Goal: Task Accomplishment & Management: Manage account settings

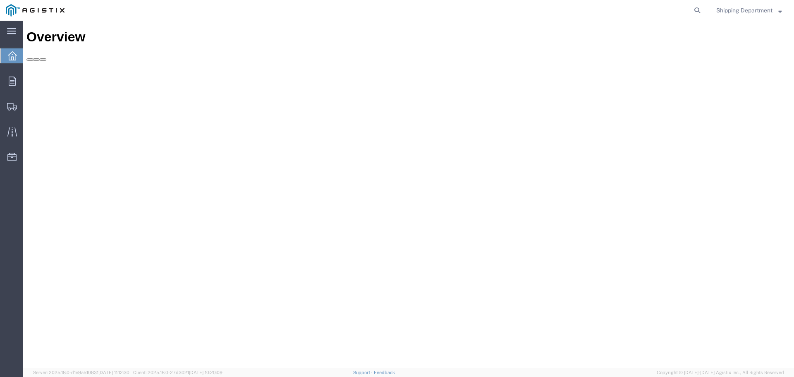
click at [405, 259] on div "Overview Delete Quick Links Create Shipment Shipment Manager Profile Estimator …" at bounding box center [408, 202] width 764 height 347
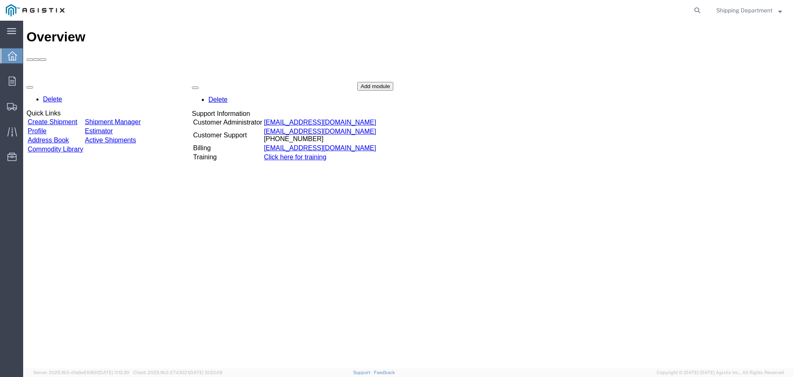
click at [57, 82] on div "Delete Quick Links Create Shipment Shipment Manager Profile Estimator Address B…" at bounding box center [408, 144] width 764 height 124
click at [81, 82] on div "Delete Quick Links Create Shipment Shipment Manager Profile Estimator Address B…" at bounding box center [408, 144] width 764 height 124
click at [77, 82] on div at bounding box center [108, 144] width 165 height 124
click at [72, 119] on link "Create Shipment" at bounding box center [53, 122] width 50 height 7
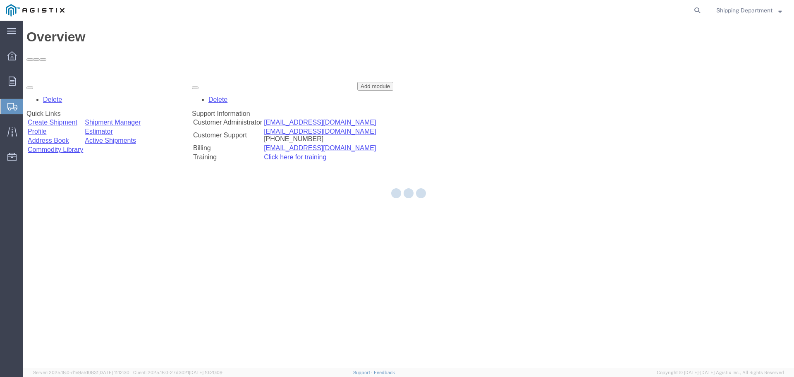
click at [72, 75] on div at bounding box center [408, 194] width 771 height 347
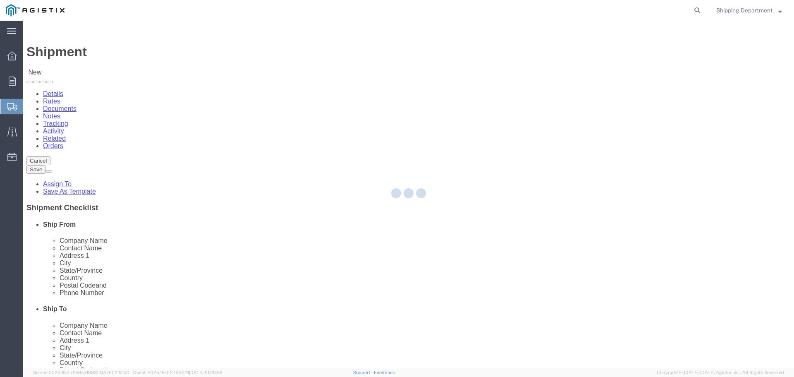
select select
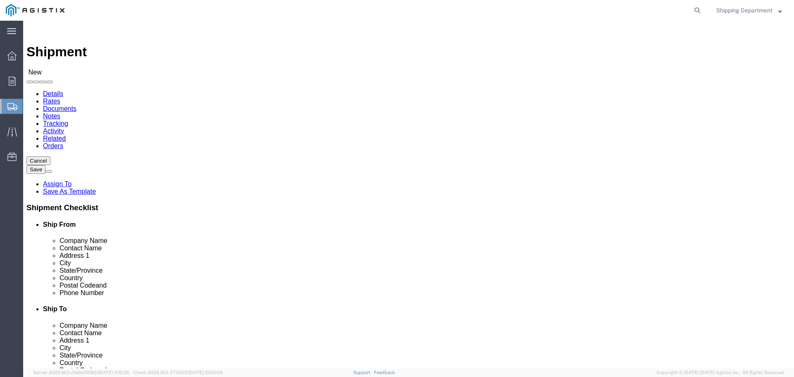
click select "Select Kortick Manufacturing Co PG&E"
select select "9596"
click select "Select Kortick Manufacturing Co PG&E"
select select "PURCHORD"
select select
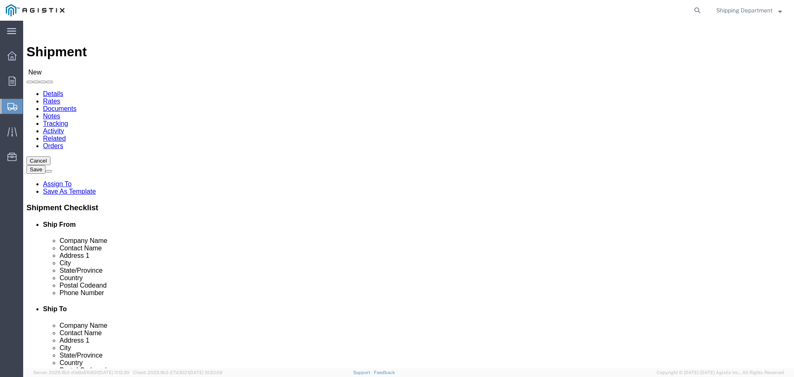
select select
click select "Select All Others Fremont DC Fresno DC Wheatland DC"
select select "19740"
click select "Select All Others Fremont DC Fresno DC Wheatland DC"
click span
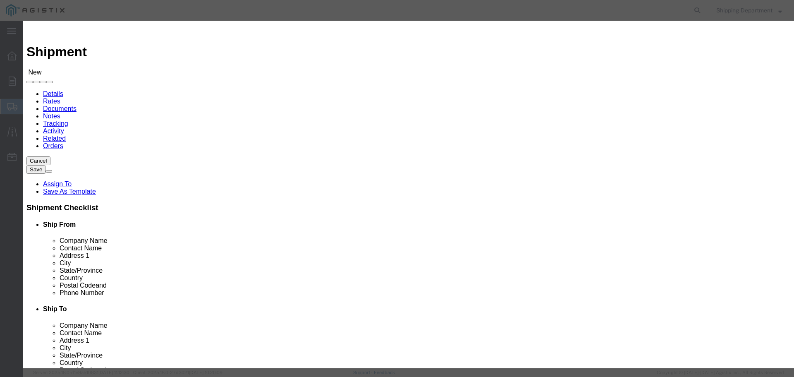
click link "Zip"
click button "Select"
select select
type input "KORTICK MFG CO"
type input "DARREN JOHNSON"
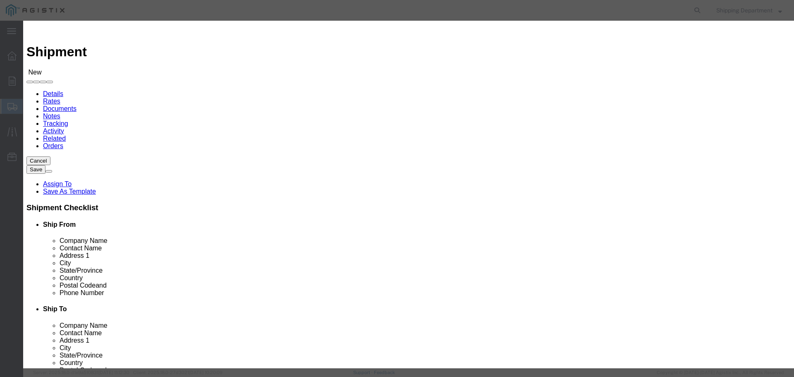
type input "2261 CARION CT"
type input "PITTSBURG"
type input "94565"
type input "5108563600"
select select "CA"
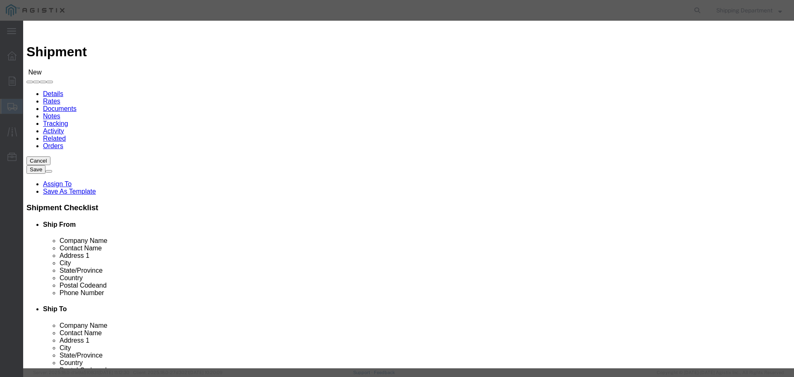
click button "Select"
select select
type input "PG&E - FREMONT DC"
type input "RECEIVING DEPT"
type input "42105 BOYCE RD"
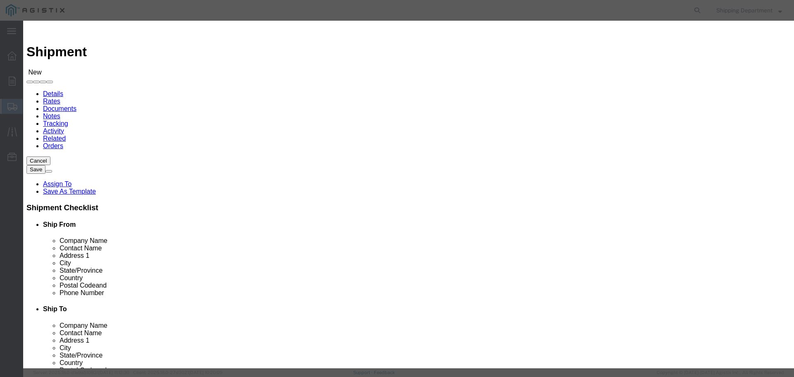
type input "FREMONT"
type input "94538"
type input "5108563600"
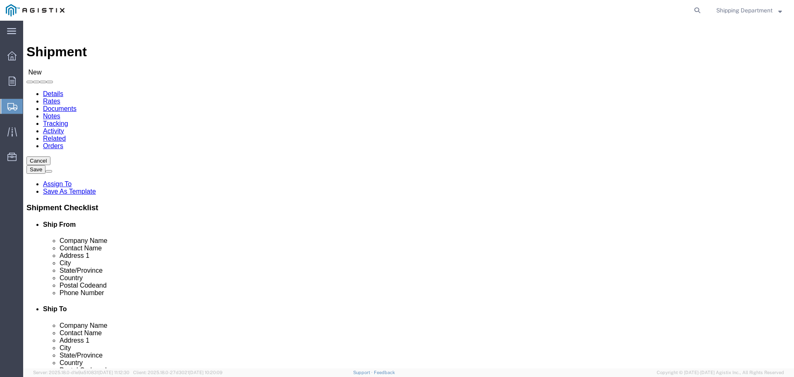
select select "CA"
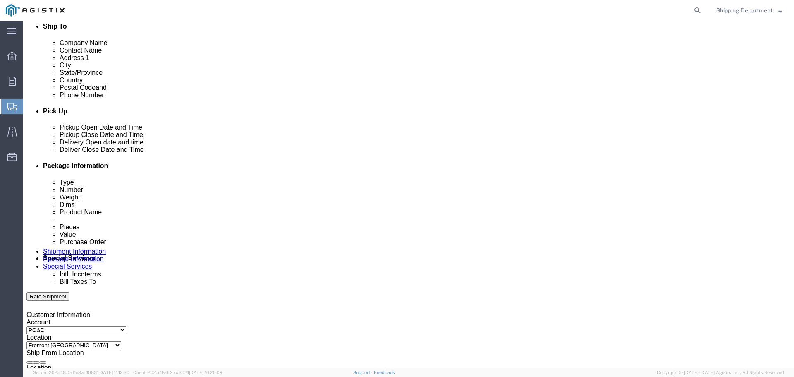
scroll to position [289, 0]
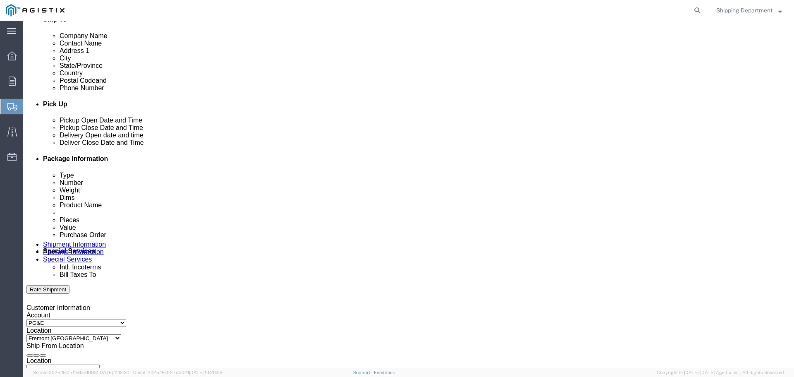
click div "Sep 10 2025 1:00 PM"
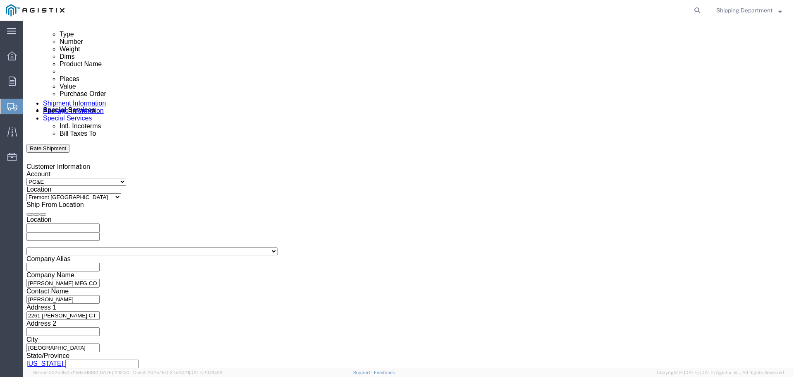
click input "1:00 PM"
click input "7:00 PM"
type input "7:00 AM"
click button "Apply"
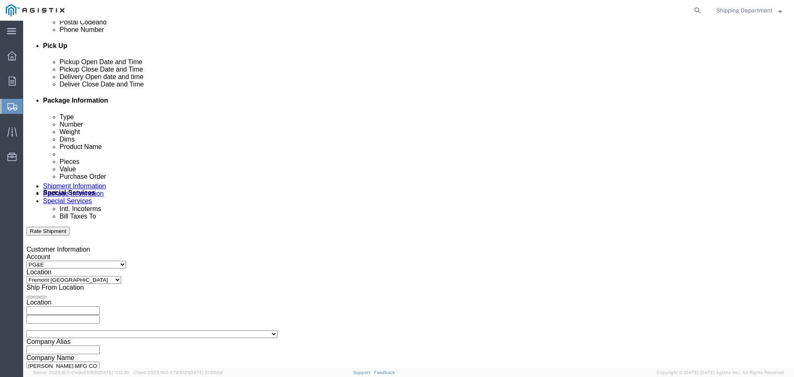
scroll to position [306, 0]
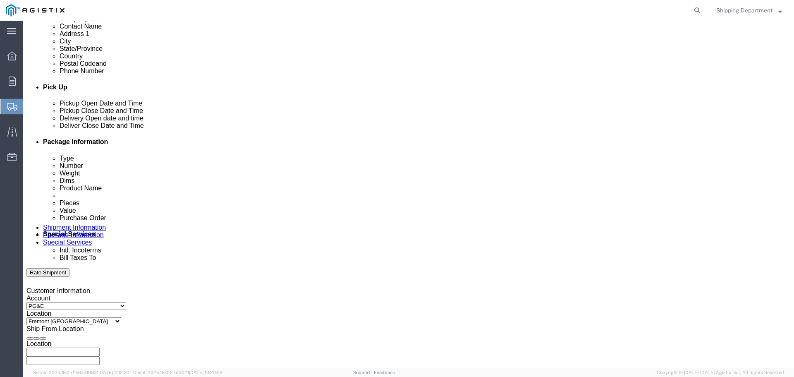
click div
click button "Apply"
click div
click button "Apply"
click input "text"
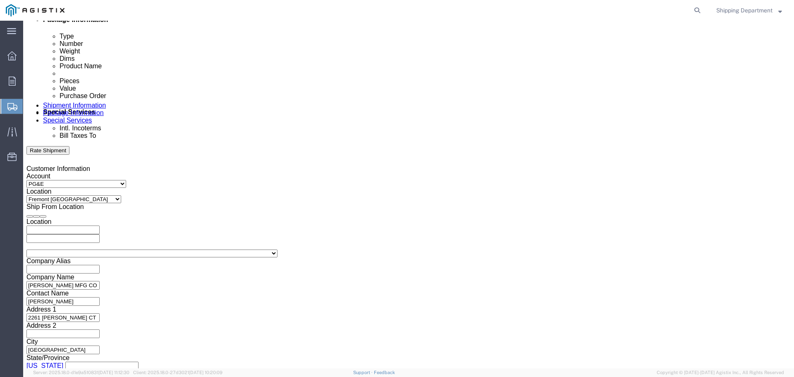
scroll to position [430, 0]
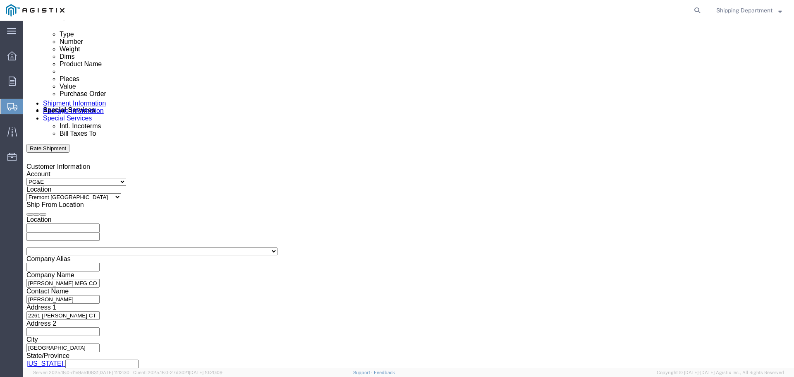
type input "3501416628"
click button "Continue"
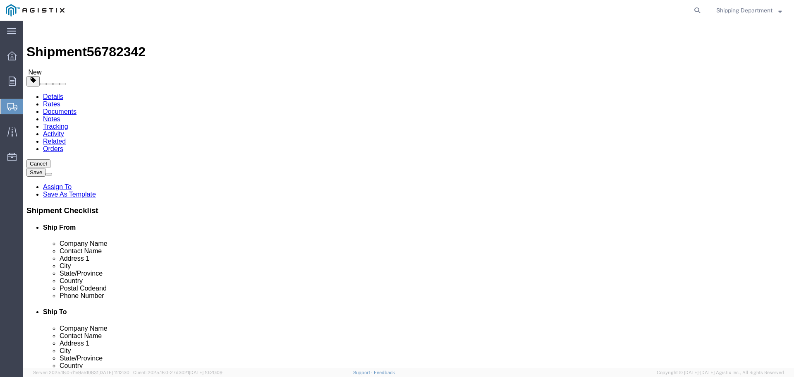
click select "Select Bulk Bundle(s) Cardboard Box(es) Carton(s) Crate(s) Drum(s) (Fiberboard)…"
select select "PONS"
click select "Select Bulk Bundle(s) Cardboard Box(es) Carton(s) Crate(s) Drum(s) (Fiberboard)…"
click input "1"
type input "10"
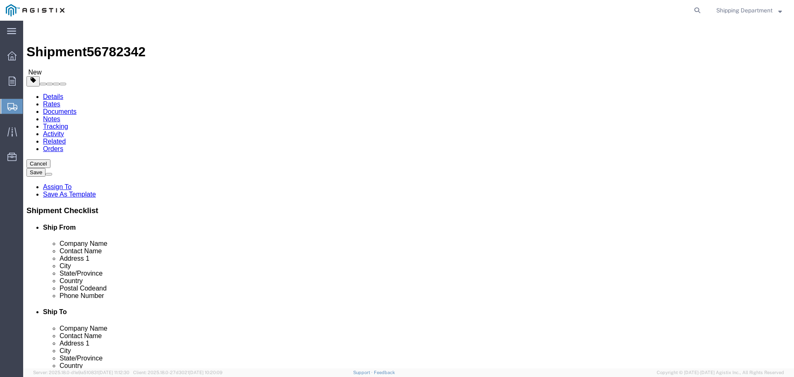
click input "text"
type input "96"
type input "48"
type input "58"
drag, startPoint x: 132, startPoint y: 212, endPoint x: 60, endPoint y: 214, distance: 72.8
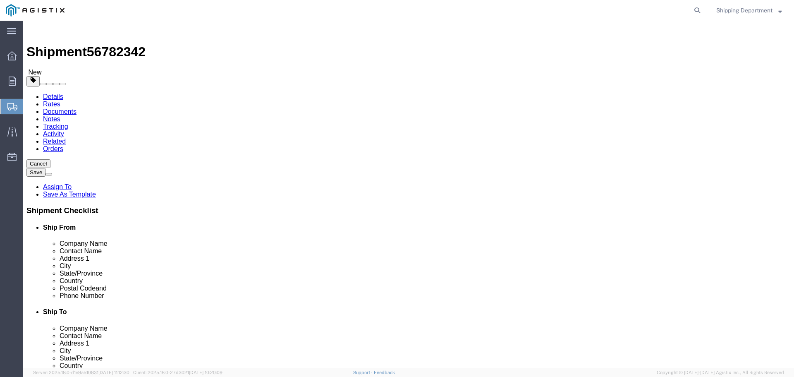
click div "Package Type Select Bulk Bundle(s) Cardboard Box(es) Carton(s) Crate(s) Drum(s)…"
type input "15000"
click link "Add Content"
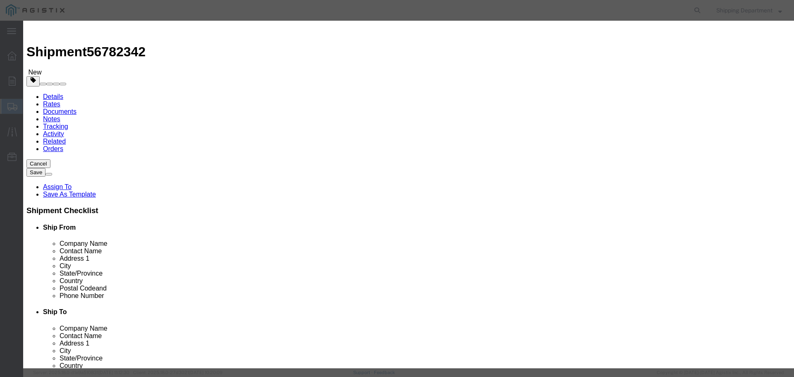
click input "text"
type input "FIBERG"
click td "Name: ANGLE 3"X3"X1/4" FIBERG LASS"
select select
select select "USD"
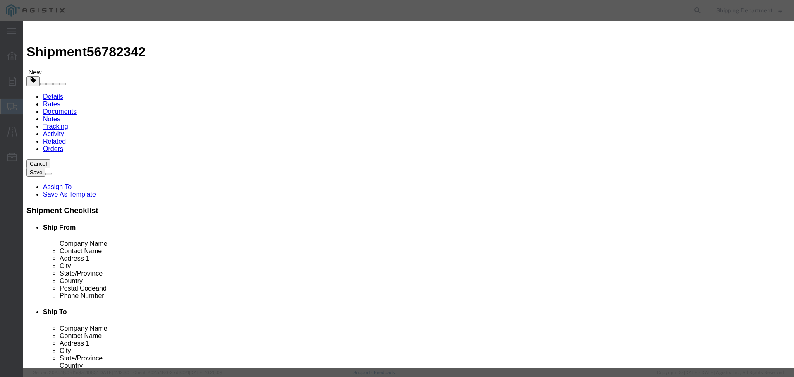
type input "ANGLE 3"X3"X1/4" FIBERGLASS"
type input "D757506"
type input "ANGLE 3"X3"X1/4" FIBERGLASS"
drag, startPoint x: 276, startPoint y: 151, endPoint x: 91, endPoint y: 124, distance: 187.3
click div "Add content Commodity library Product Name ANGLE 3"X3"X1/4" FIBERGLASS FIBERG P…"
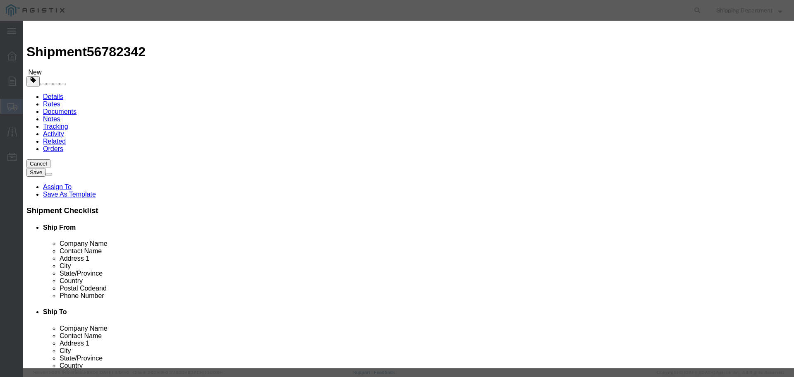
type input "M150474"
click td "Name: CROSSARM COMPOSITE SECONDARY DEADEND 8'"
type input "CROSSARM COMPOSITE SECONDARY DEADEND 8'"
type input "M150474"
click input "text"
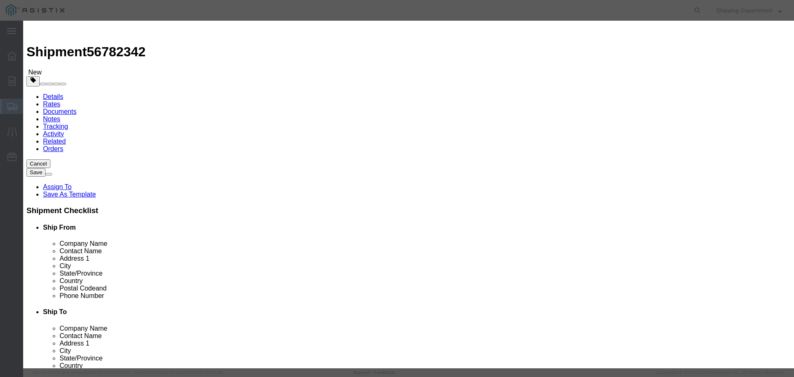
type input "250"
click input "text"
type input "1"
click select "Select 50 55 60 65 70 85 92.5 100 125 175 250 300 400"
select select "50"
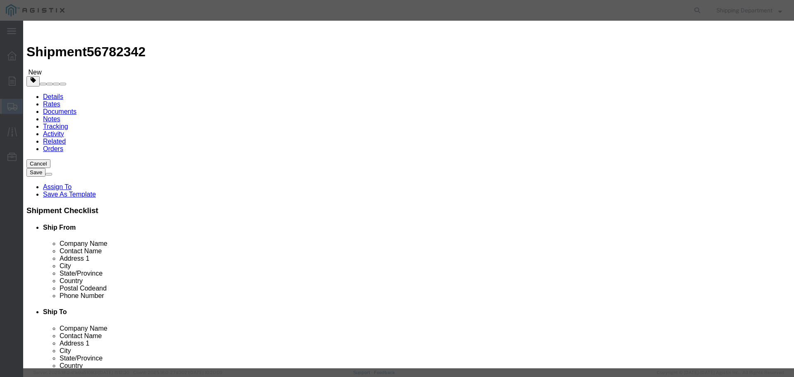
click select "Select 50 55 60 65 70 85 92.5 100 125 175 250 300 400"
click button "Save & Close"
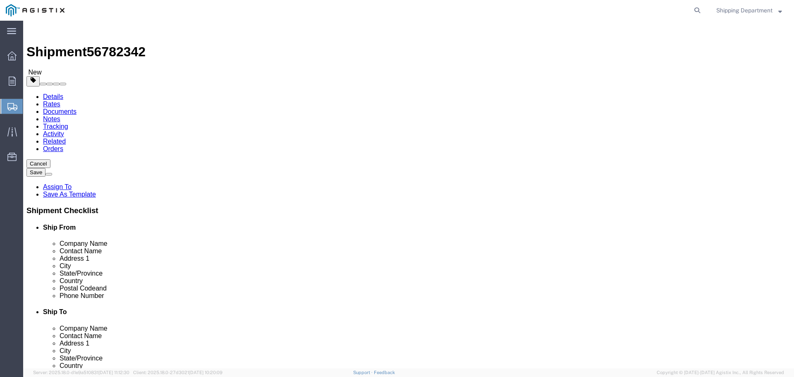
click button "Continue"
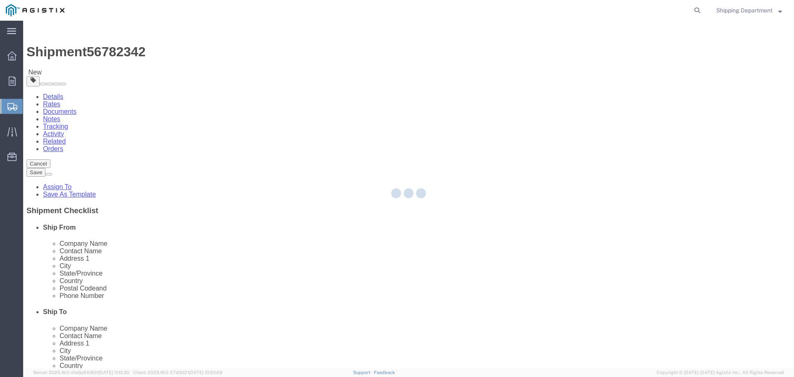
select select
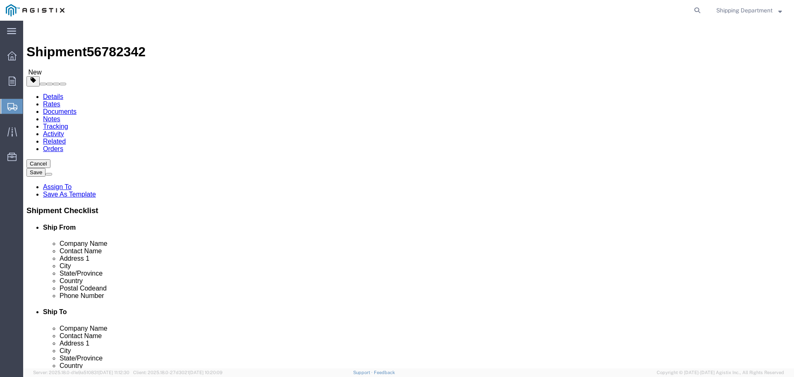
click button "Rate Shipment"
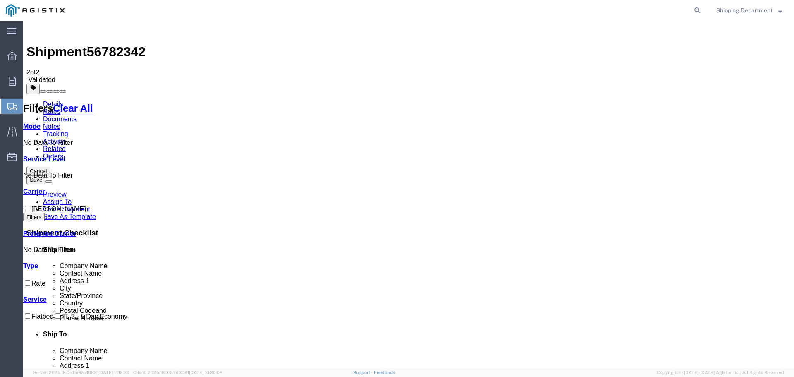
checkbox input "true"
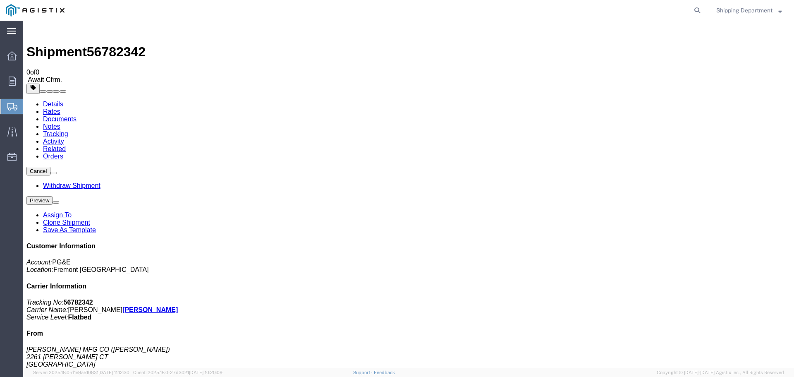
click at [15, 32] on icon at bounding box center [11, 31] width 9 height 6
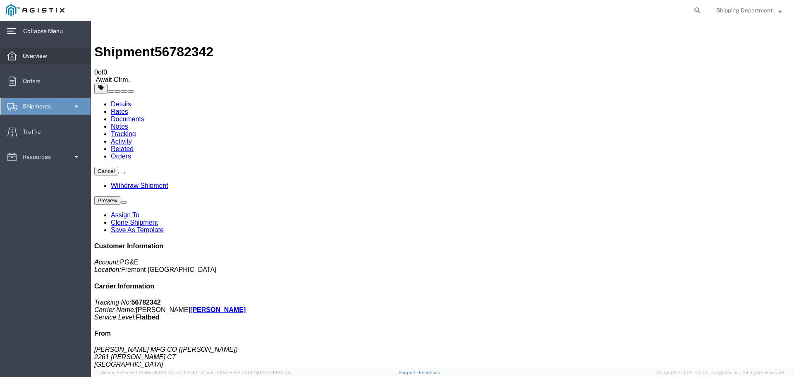
click at [28, 54] on span "Overview" at bounding box center [38, 56] width 30 height 17
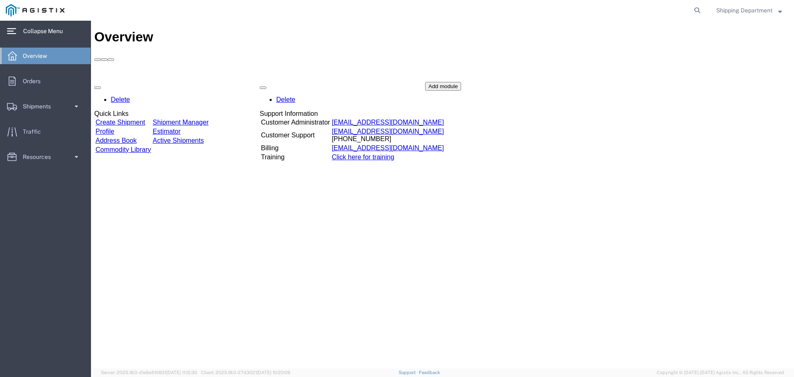
click at [145, 119] on link "Create Shipment" at bounding box center [121, 122] width 50 height 7
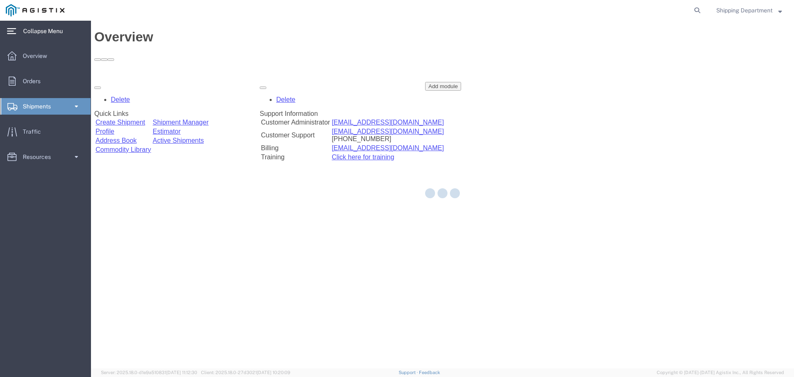
click at [150, 78] on div at bounding box center [442, 194] width 703 height 347
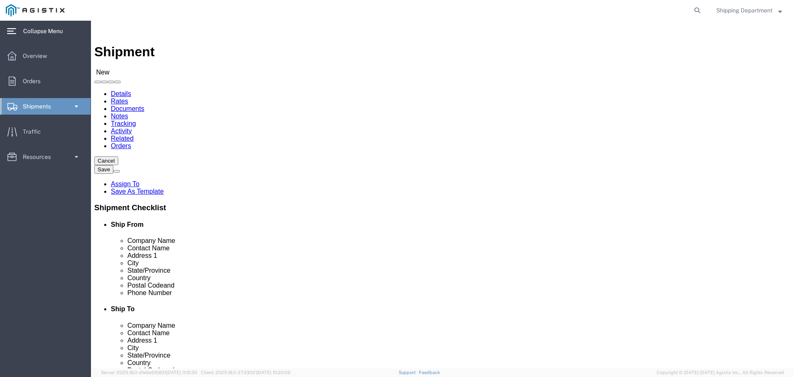
click select "Select Kortick Manufacturing Co PG&E"
select select "9596"
click select "Select Kortick Manufacturing Co PG&E"
select select "PURCHORD"
select select
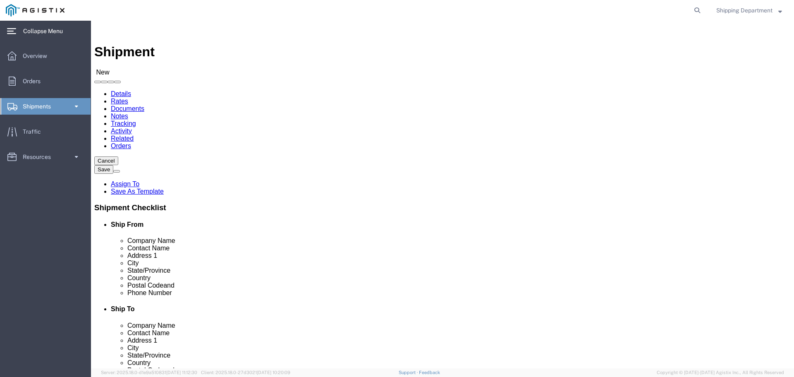
select select
click select "Select All Others Fremont DC Fresno DC Wheatland DC"
select select "19745"
click select "Select All Others Fremont DC Fresno DC Wheatland DC"
click span
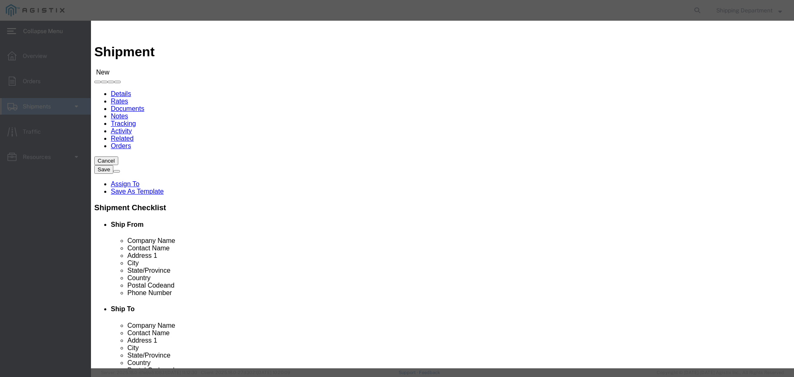
click link "Zip"
click button "Select"
type input "94565"
type input "5108563600"
select select "CA"
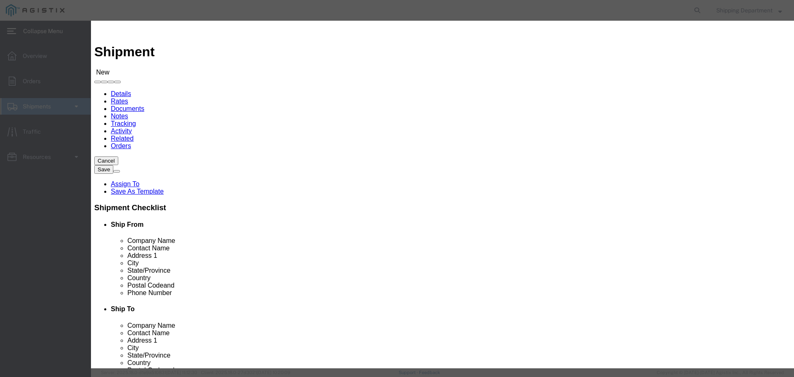
click button "Select"
type input "93725"
type input "5108563600"
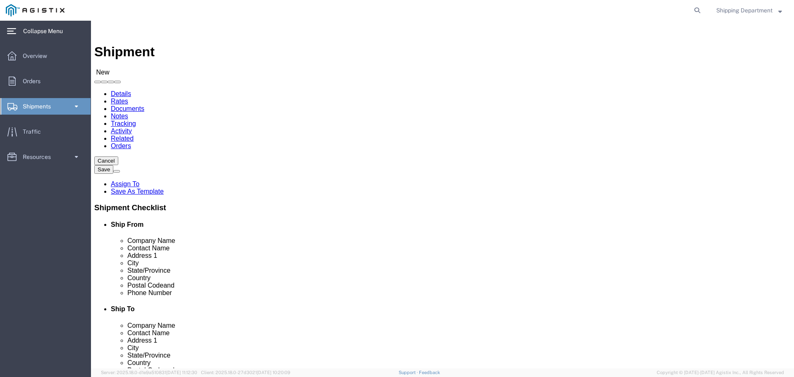
select select "CA"
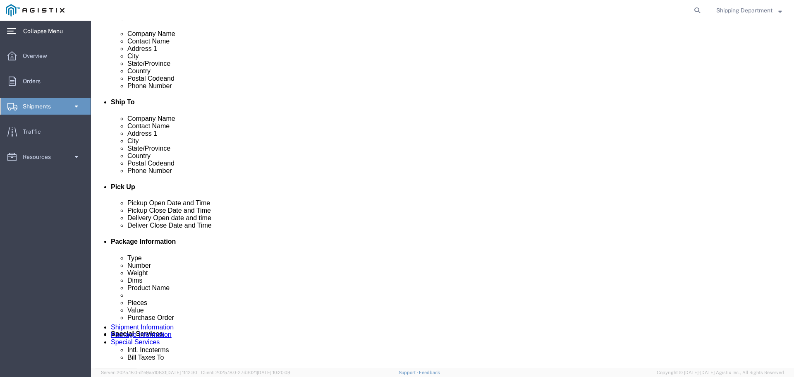
scroll to position [248, 0]
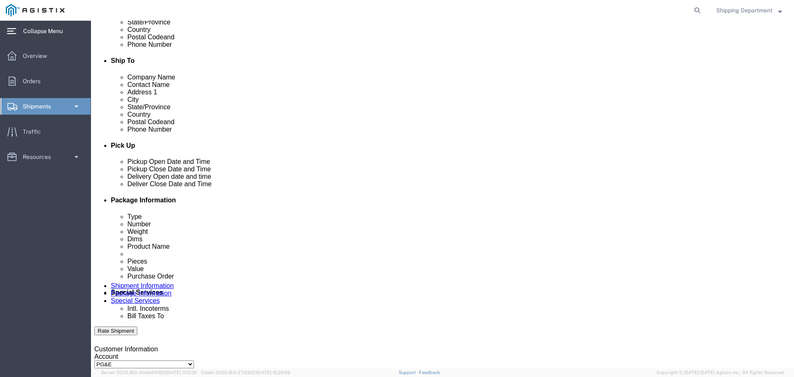
click div "Sep 10 2025 2:00 PM"
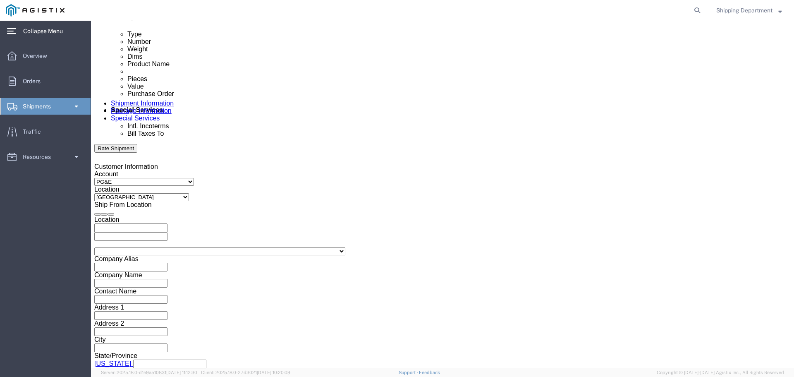
click input "2:00 PM"
drag, startPoint x: 69, startPoint y: 218, endPoint x: 64, endPoint y: 213, distance: 6.5
click input "7:00 PM"
type input "7:00 AM"
click button "Apply"
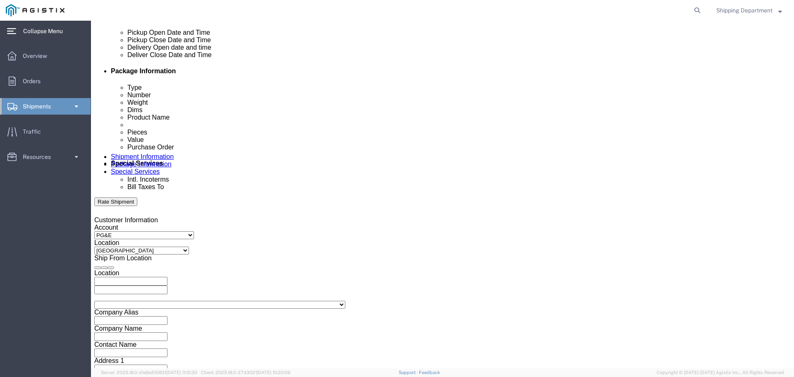
scroll to position [306, 0]
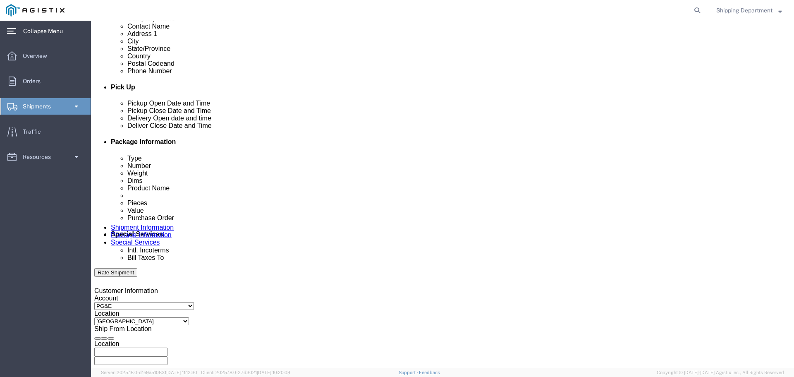
click div
click button "Apply"
click div
click button "Apply"
click input "text"
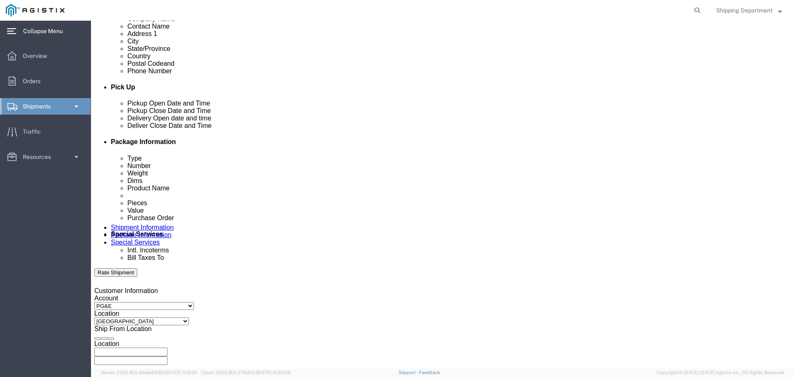
type input "3501420791"
click select "Select Account Type Activity ID Airline Appointment Number ASN Batch Request # …"
select select "PURCHORD"
click select "Select Account Type Activity ID Airline Appointment Number ASN Batch Request # …"
click input "text"
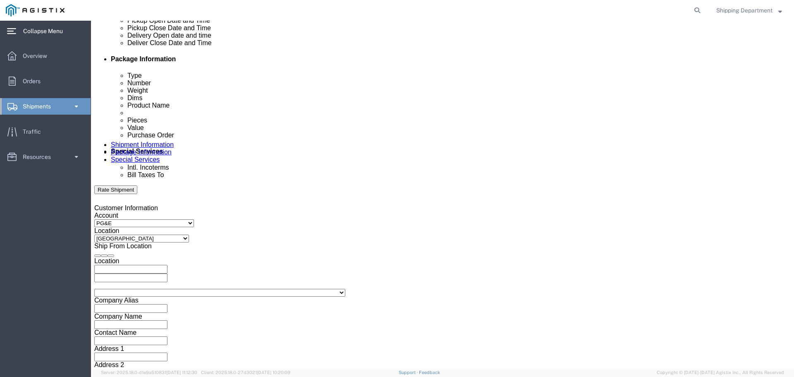
scroll to position [430, 0]
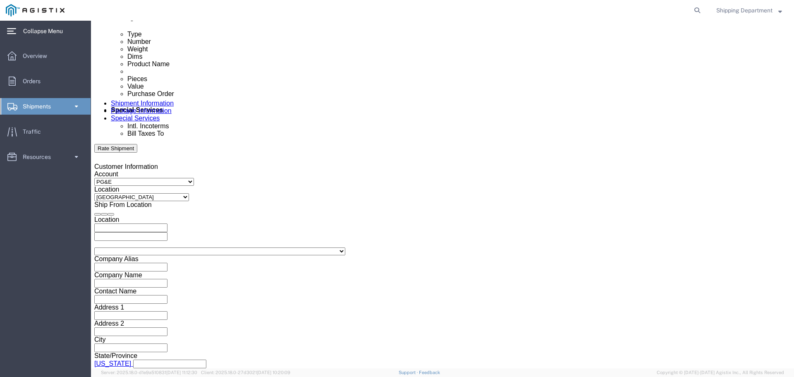
type input "3501412354"
click button "Continue"
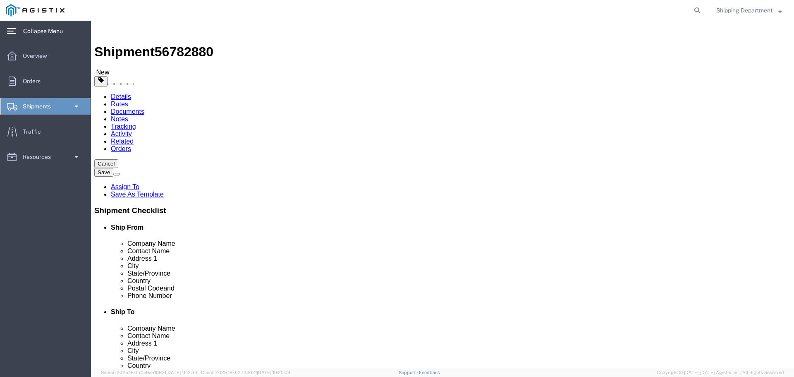
select select "CBOX"
drag, startPoint x: 112, startPoint y: 165, endPoint x: 55, endPoint y: 167, distance: 57.9
click div "Number 1"
type input "8"
click input "text"
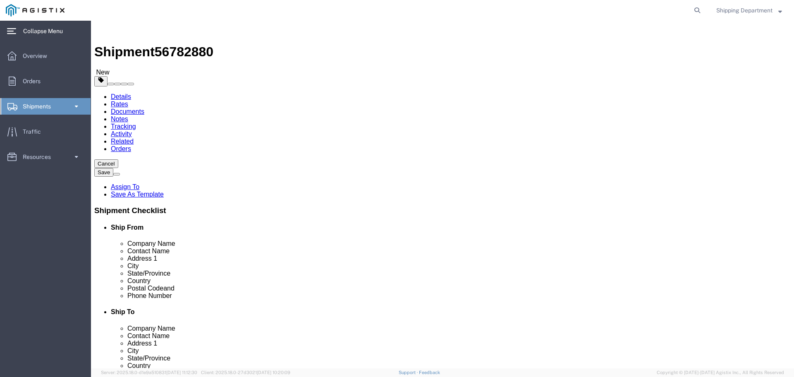
type input "96"
type input "48"
type input "58"
drag, startPoint x: 116, startPoint y: 195, endPoint x: 69, endPoint y: 192, distance: 46.8
click div "Weight 0.00 Select kgs lbs Ship. t°"
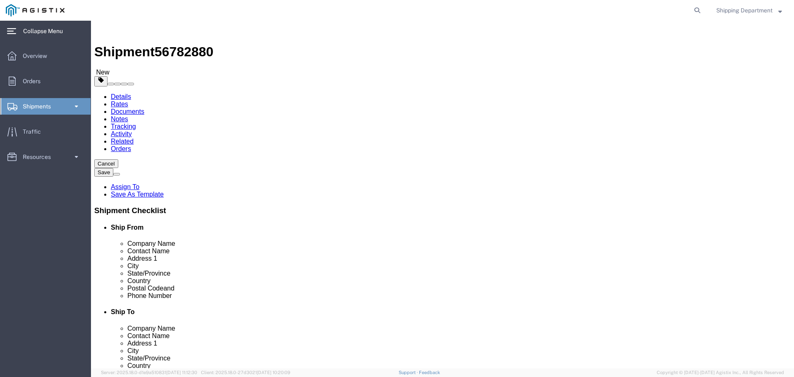
type input "15000"
click link "Add Content"
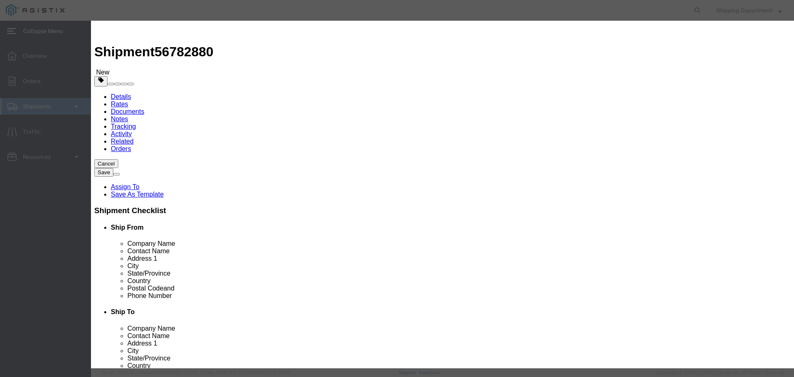
click input "text"
type input "FIBERG"
click td "Name: ANGLE 3"X3"X1/4" FIBERG LASS"
select select
select select "USD"
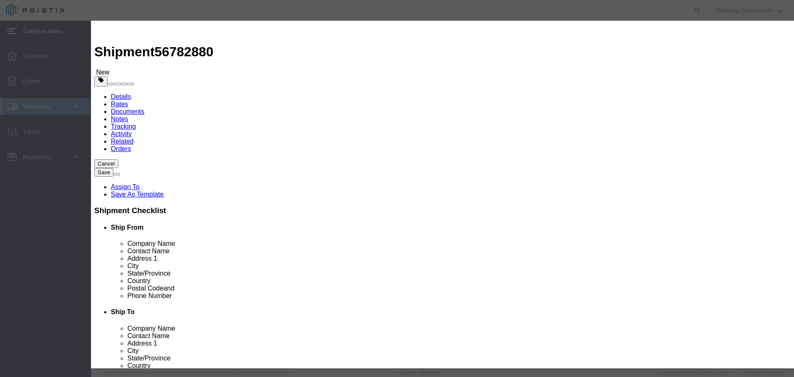
type input "ANGLE 3"X3"X1/4" FIBERGLASS"
type input "D757506"
type input "ANGLE 3"X3"X1/4" FIBERGLASS"
drag, startPoint x: 225, startPoint y: 147, endPoint x: 147, endPoint y: 146, distance: 78.2
click div "SKU D757506"
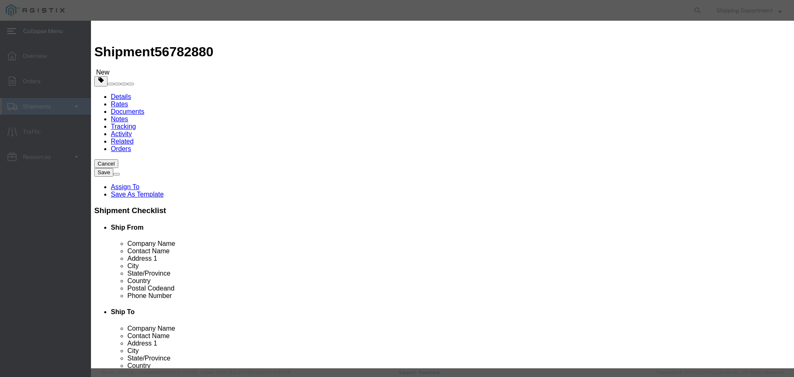
type input "M150474"
click td "Name: CROSSARM COMPOSITE SECONDARY DEADEND 8'"
type input "CROSSARM COMPOSITE SECONDARY DEADEND 8'"
type input "M150474"
click input "text"
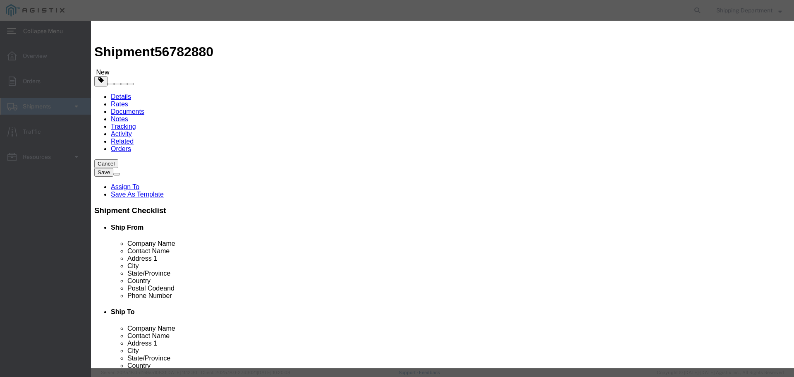
type input "187"
click div "Product Name CROSSARM COMPOSITE SECONDARY DEADEND 8' FIBERG Pieces 187 Select B…"
click input "text"
type input "1"
click select "Select 50 55 60 65 70 85 92.5 100 125 175 250 300 400"
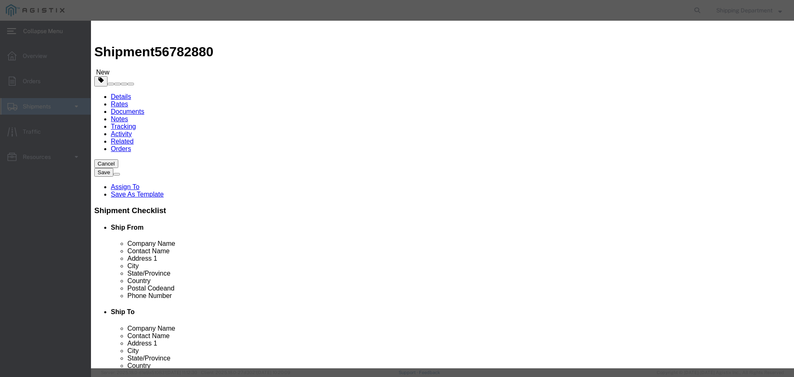
select select "50"
click select "Select 50 55 60 65 70 85 92.5 100 125 175 250 300 400"
click button "Save & Close"
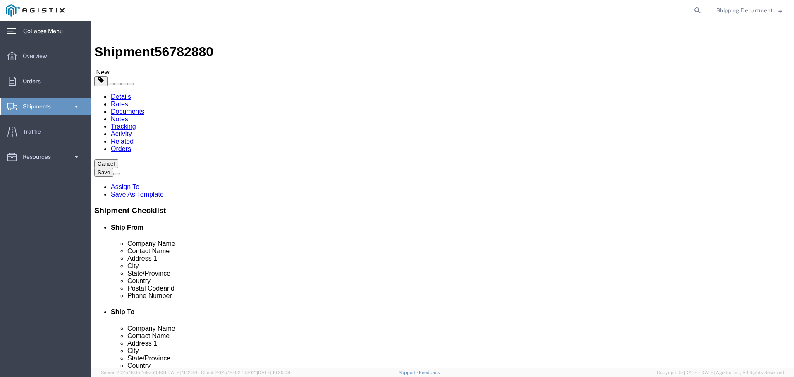
click div "Previous Continue"
click button "Continue"
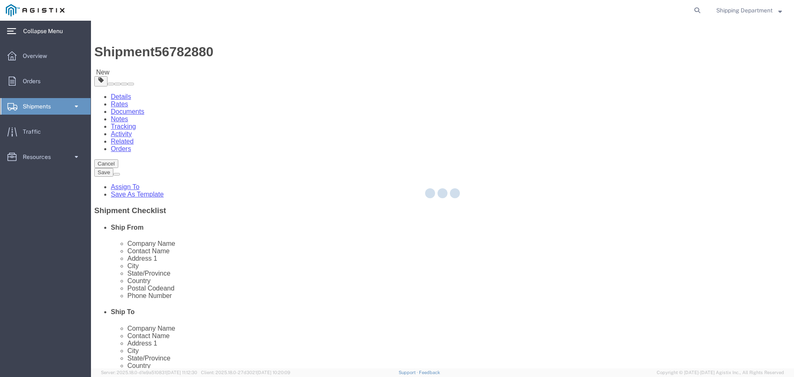
select select
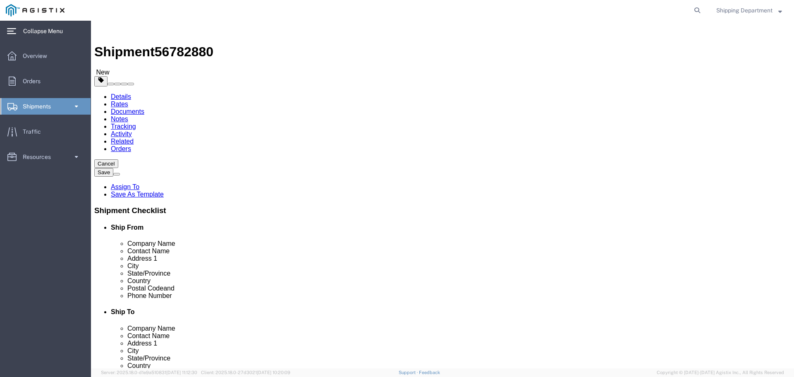
click button "Rate Shipment"
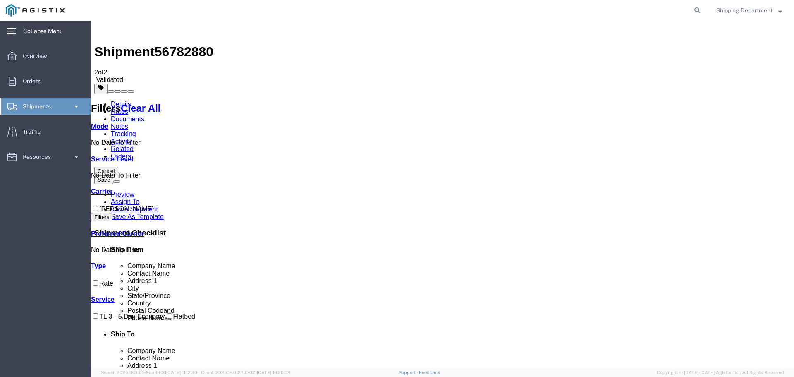
checkbox input "true"
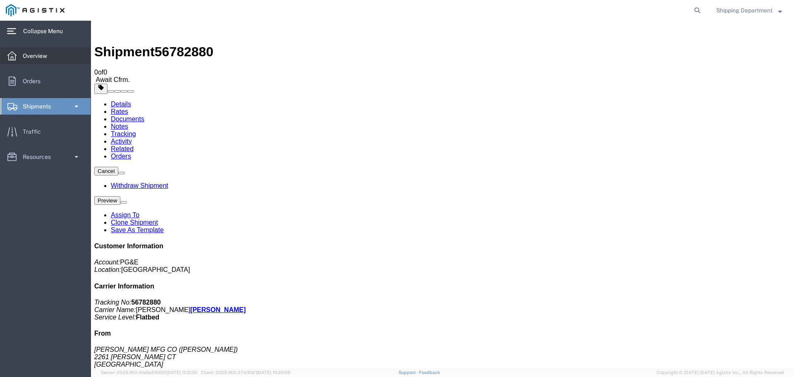
click at [24, 56] on span "Overview" at bounding box center [38, 56] width 30 height 17
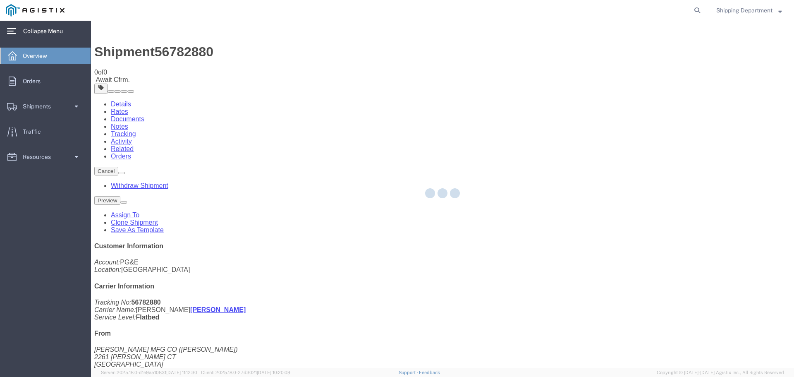
click at [26, 31] on span "Collapse Menu" at bounding box center [45, 31] width 45 height 17
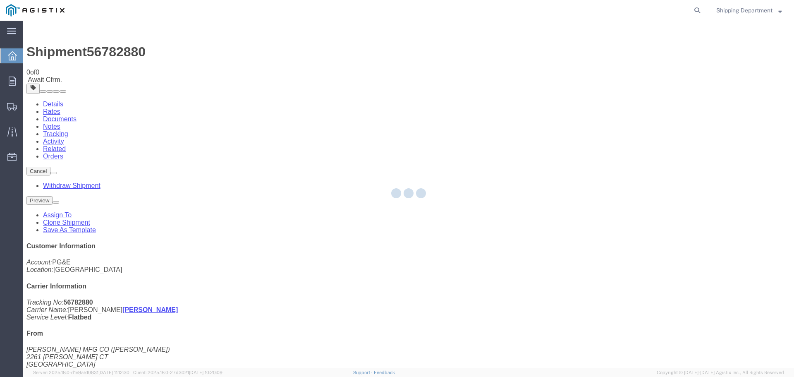
click at [8, 33] on icon at bounding box center [11, 31] width 9 height 6
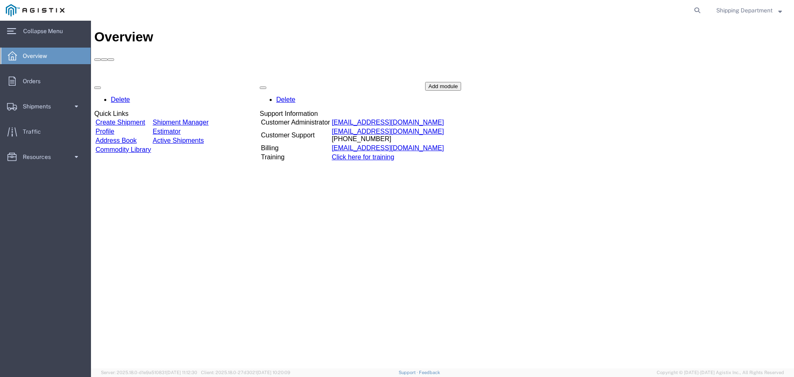
click at [8, 33] on icon at bounding box center [11, 31] width 9 height 6
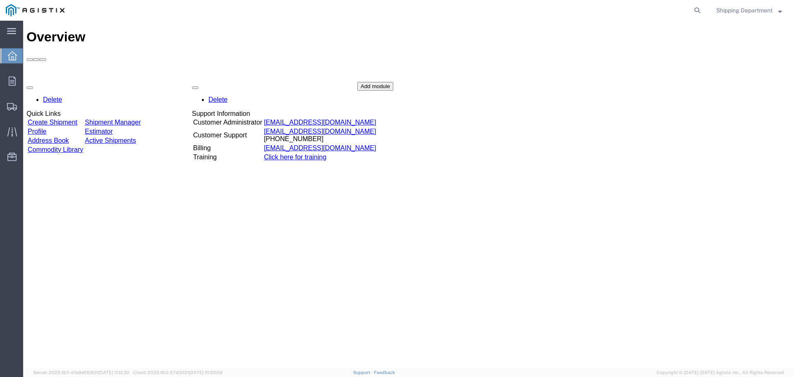
click at [8, 33] on icon at bounding box center [11, 31] width 9 height 6
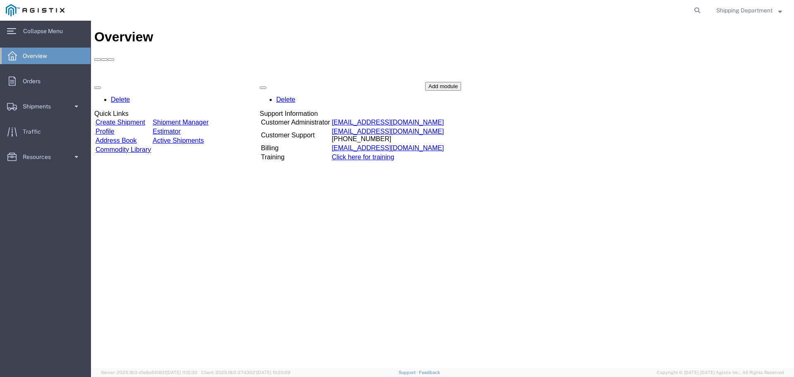
click at [8, 33] on icon at bounding box center [11, 31] width 9 height 6
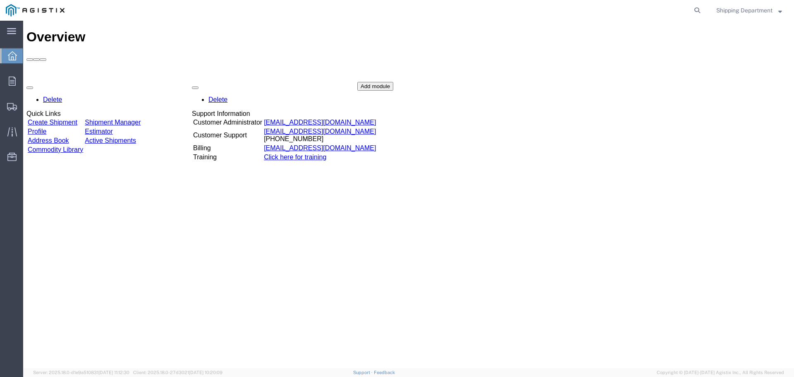
click at [141, 119] on link "Shipment Manager" at bounding box center [113, 122] width 56 height 7
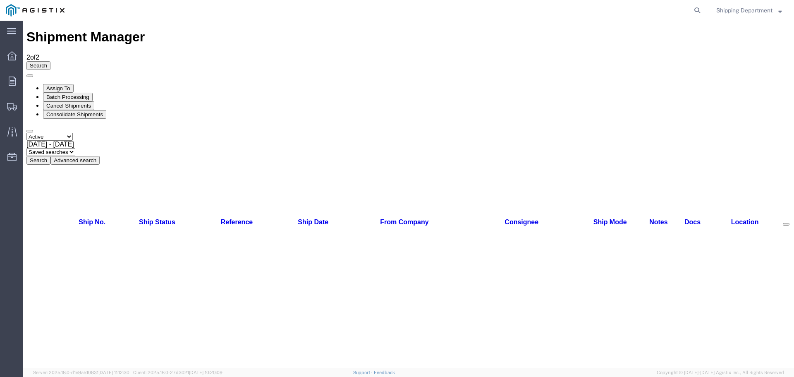
click at [73, 133] on select "Select status Active All Shipments Approved Booked Canceled Delivered Denied Ne…" at bounding box center [49, 137] width 46 height 8
select select "ALL"
click at [26, 133] on select "Select status Active All Shipments Approved Booked Canceled Delivered Denied Ne…" at bounding box center [49, 137] width 46 height 8
click at [50, 156] on button "Search" at bounding box center [38, 160] width 24 height 9
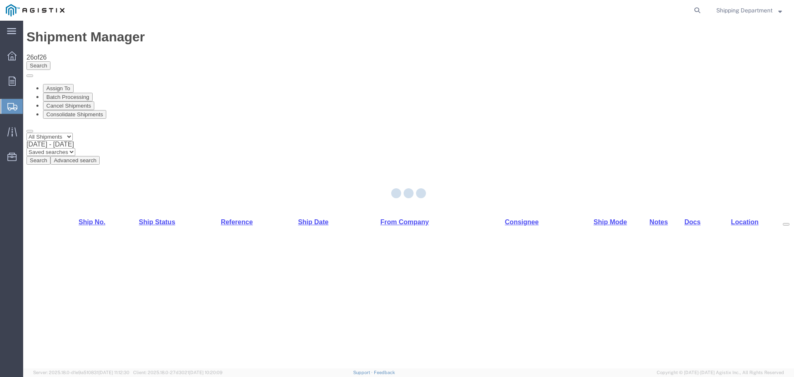
click at [74, 150] on div at bounding box center [408, 194] width 771 height 347
